Goal: Task Accomplishment & Management: Manage account settings

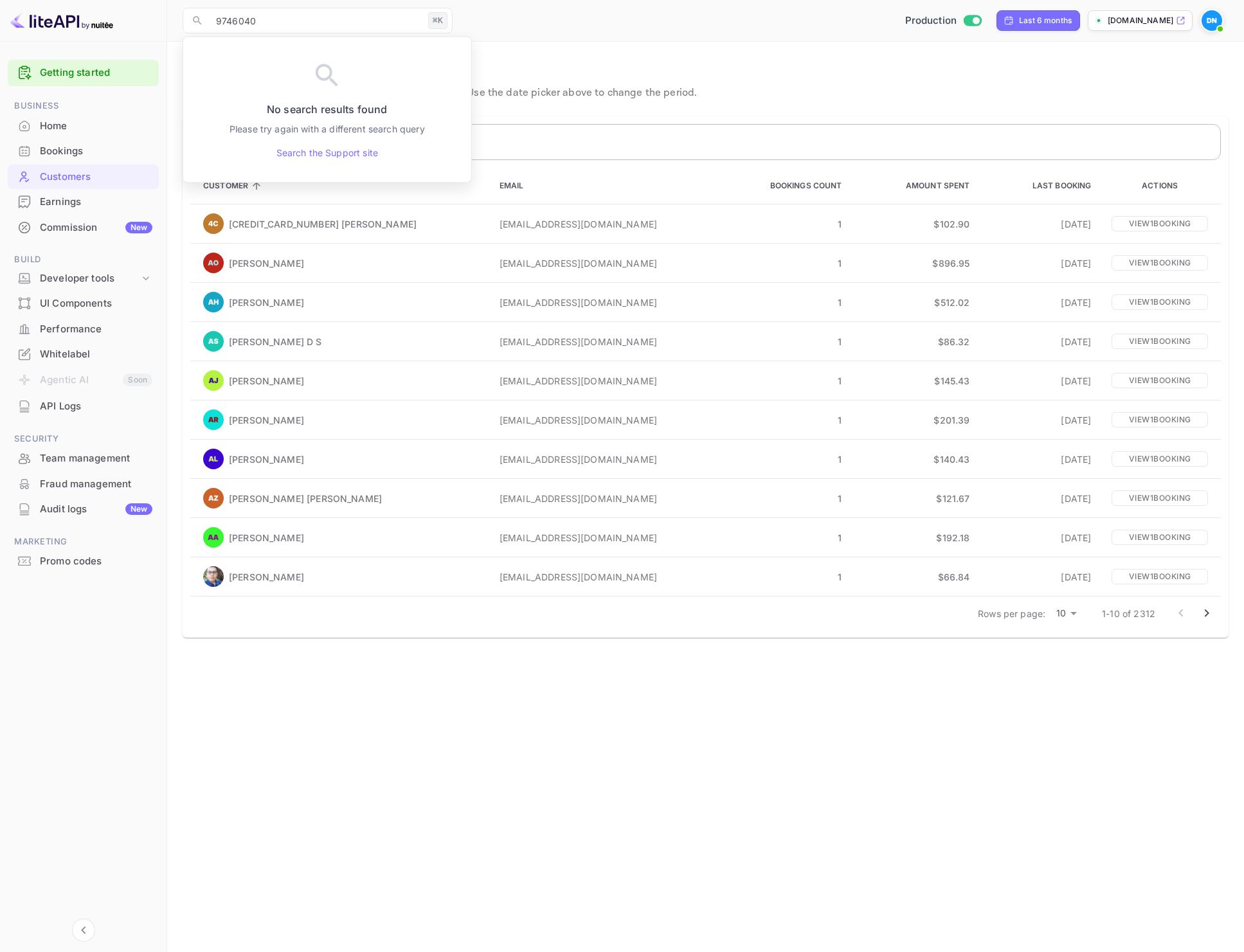
click at [570, 153] on input "text" at bounding box center [720, 142] width 1001 height 36
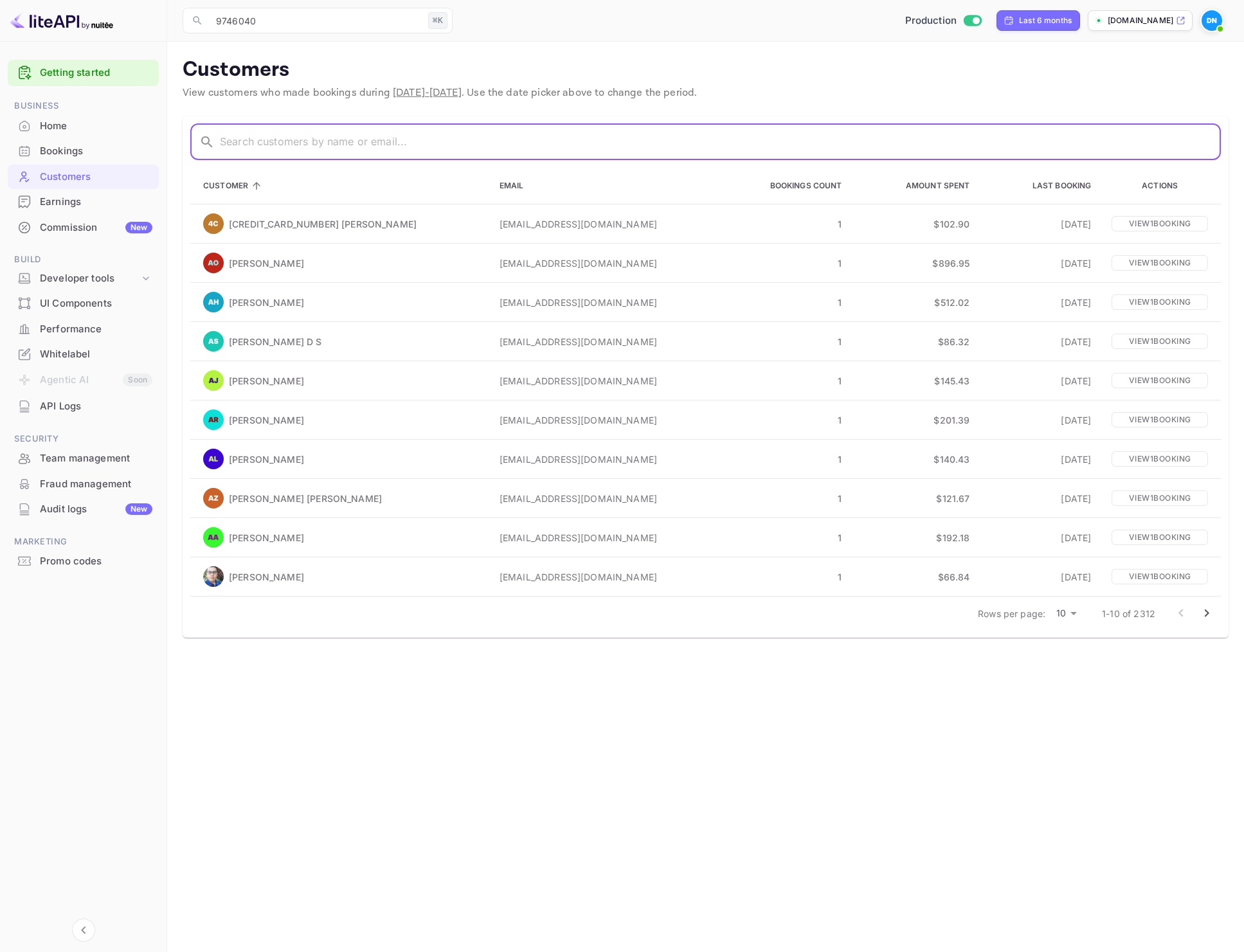
paste input "[PERSON_NAME]"
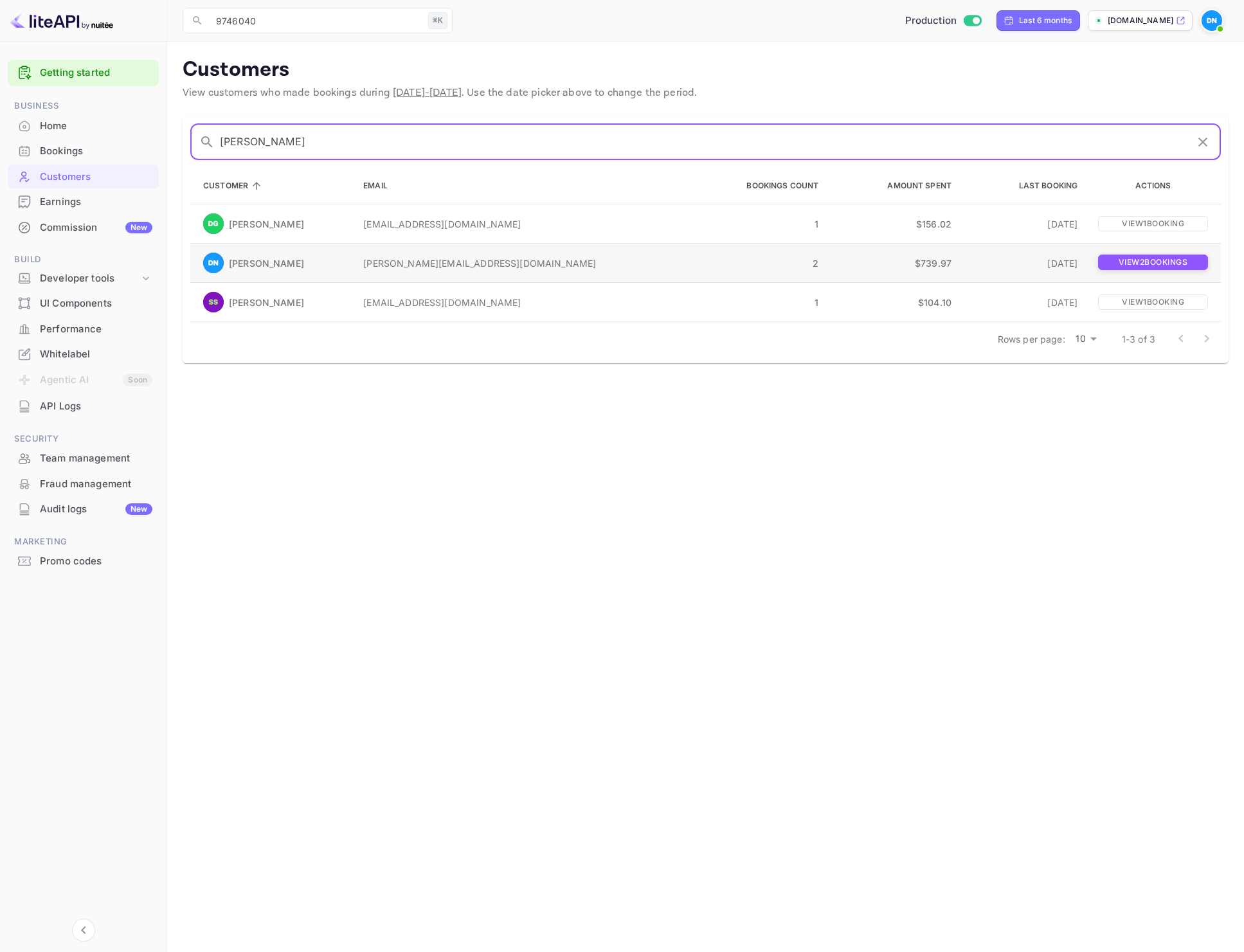
type input "Dominic"
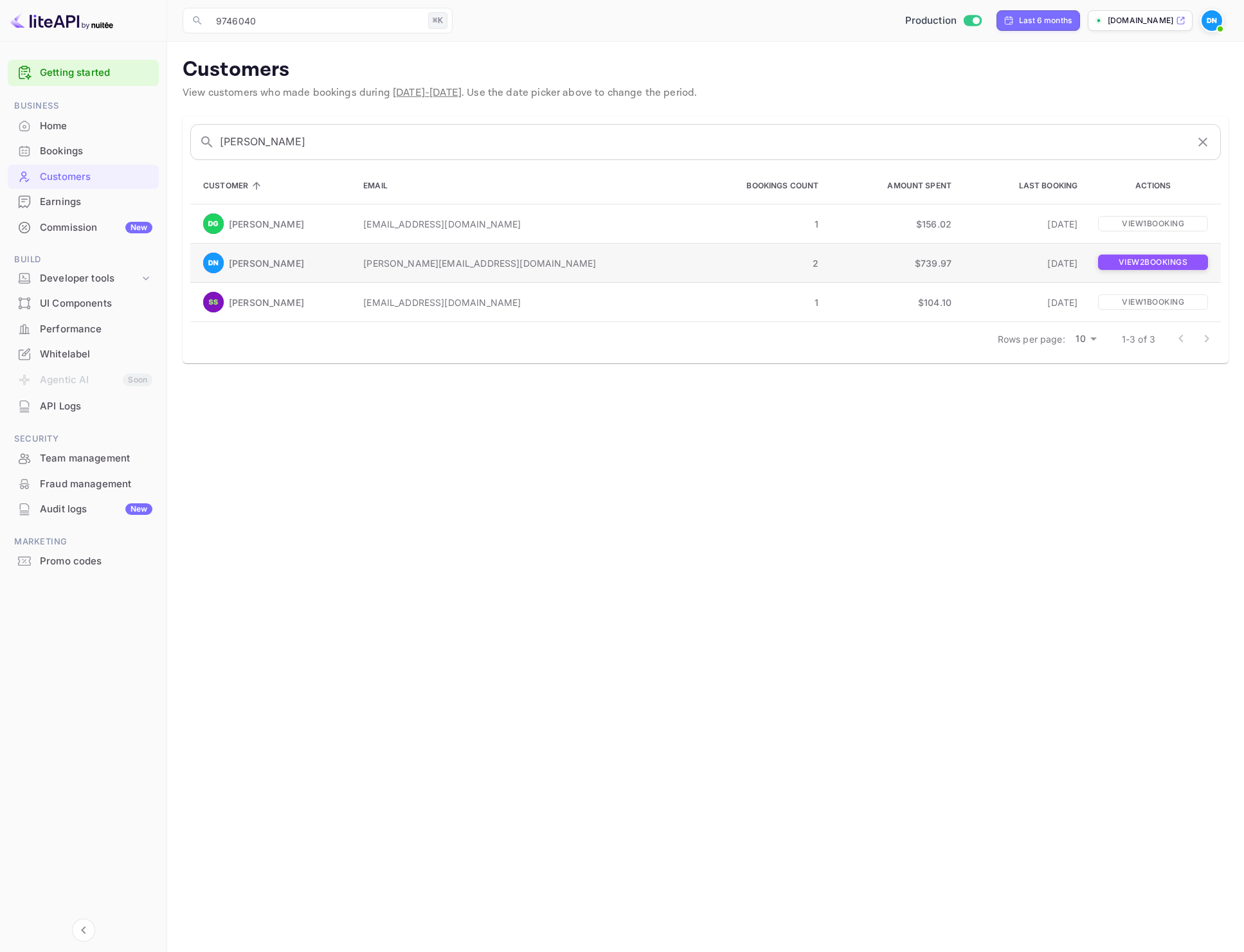
click at [1101, 268] on p "View 2 booking s" at bounding box center [1153, 262] width 110 height 15
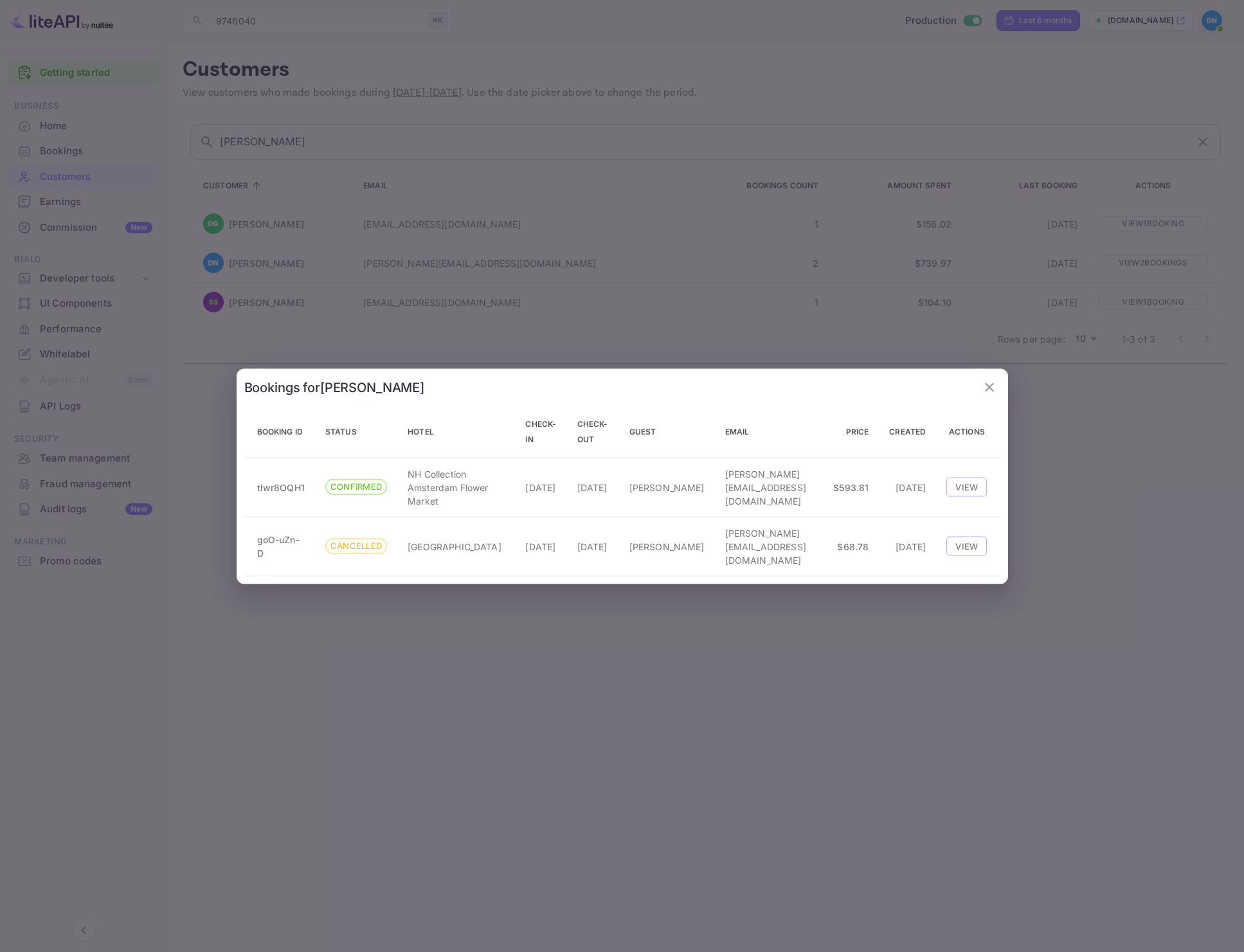
click at [991, 388] on icon "button" at bounding box center [989, 386] width 15 height 15
